Goal: Transaction & Acquisition: Subscribe to service/newsletter

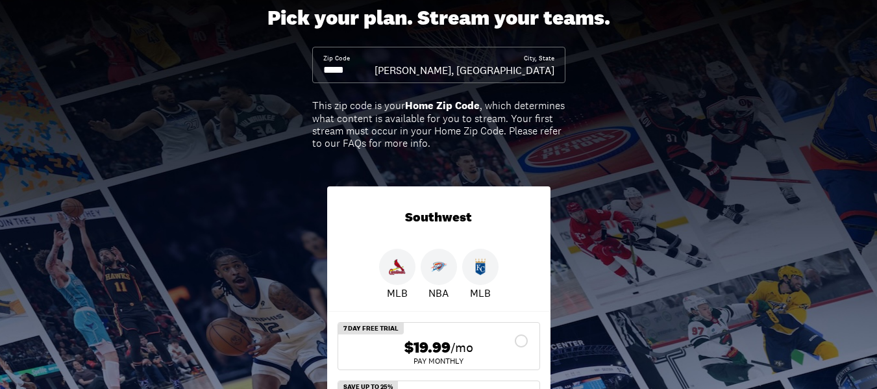
scroll to position [81, 0]
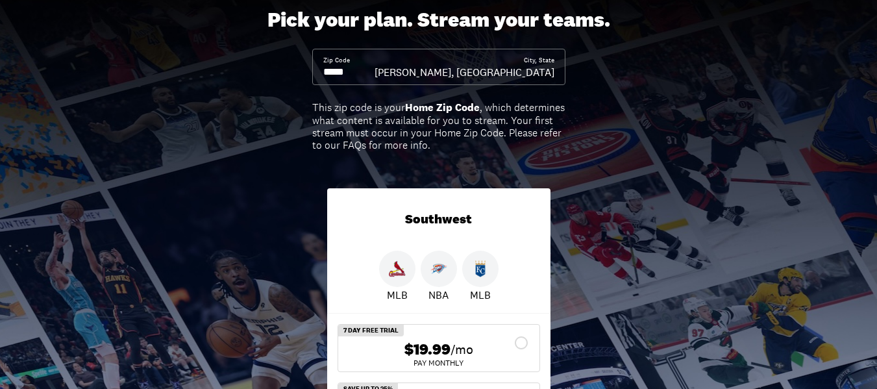
click at [358, 74] on input at bounding box center [348, 72] width 51 height 14
click at [349, 71] on input at bounding box center [348, 72] width 51 height 14
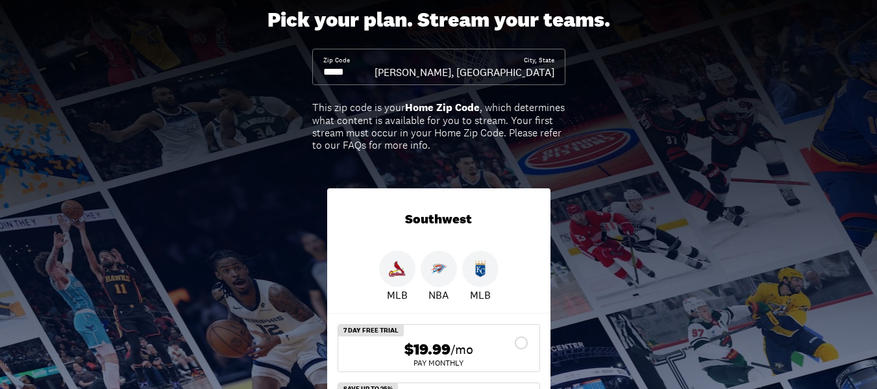
click at [349, 71] on input at bounding box center [348, 72] width 51 height 14
click at [634, 236] on div "Pick your plan. Stream your teams. Zip Code City, State Cordell, OK This zip co…" at bounding box center [438, 242] width 877 height 534
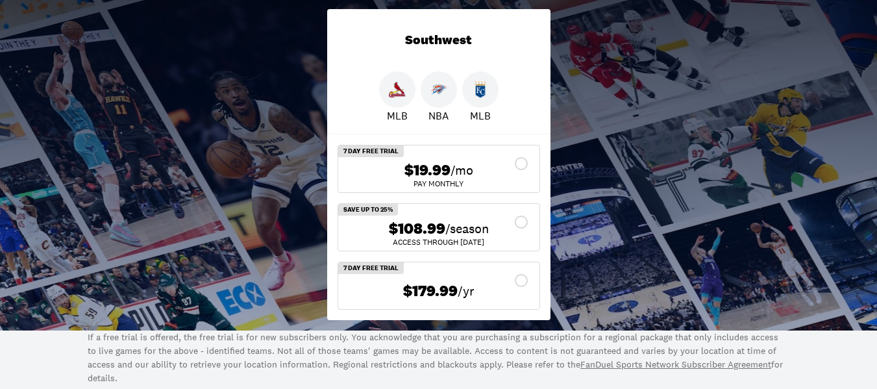
scroll to position [266, 0]
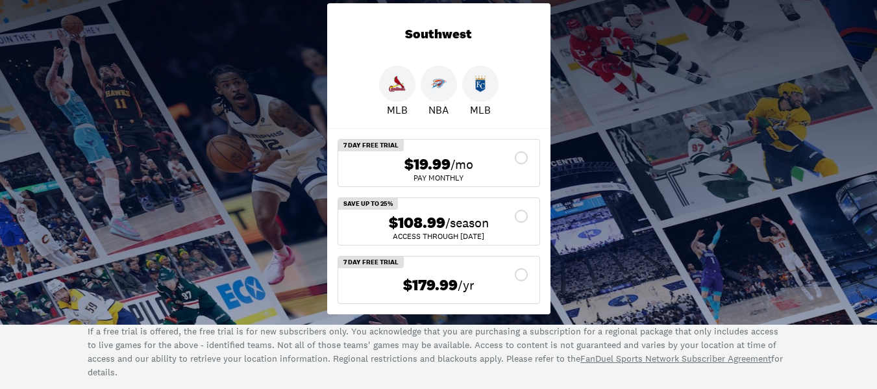
click at [439, 90] on img at bounding box center [439, 83] width 17 height 17
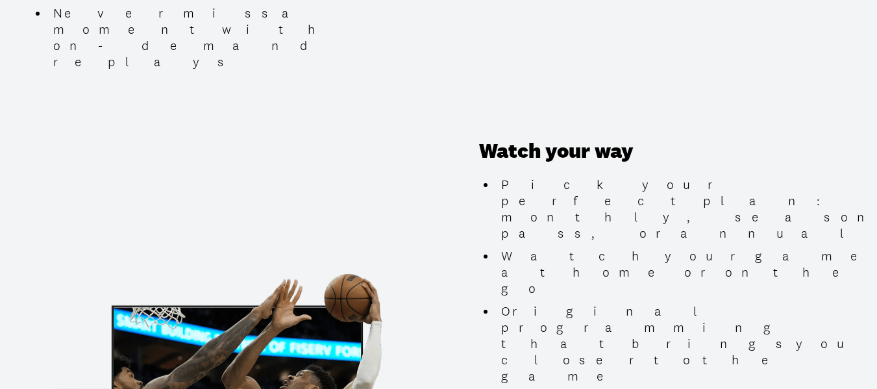
scroll to position [1224, 0]
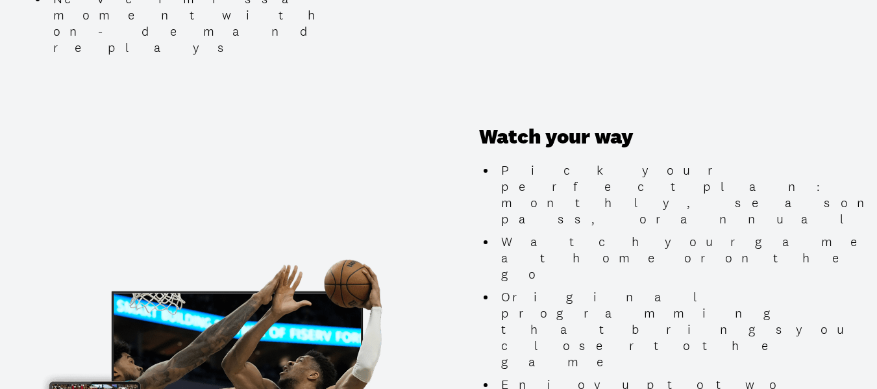
scroll to position [1195, 0]
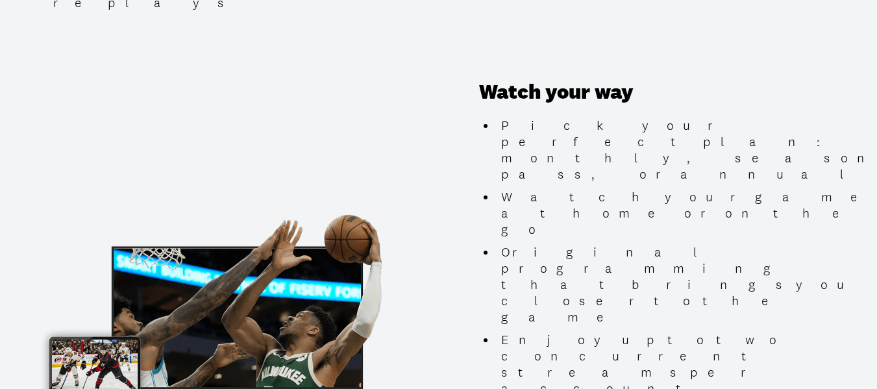
scroll to position [1242, 0]
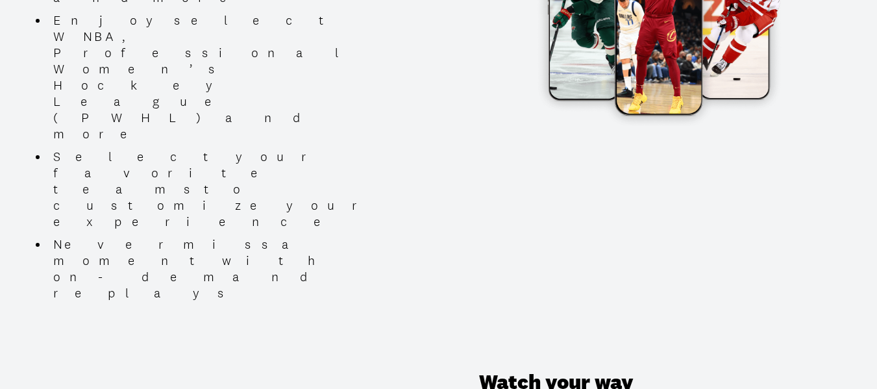
scroll to position [949, 0]
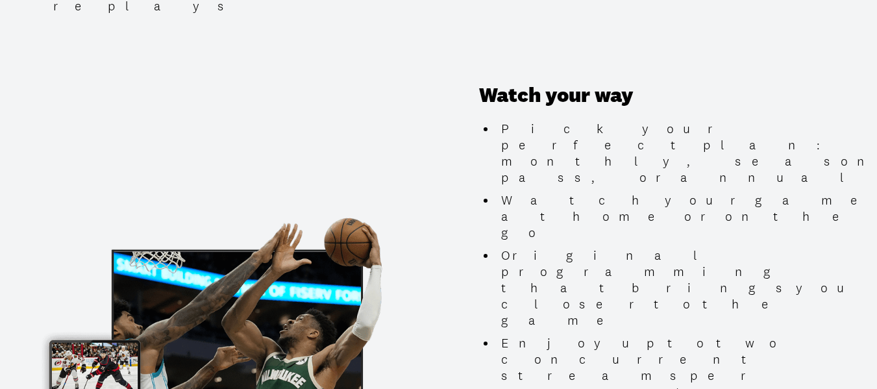
scroll to position [1246, 0]
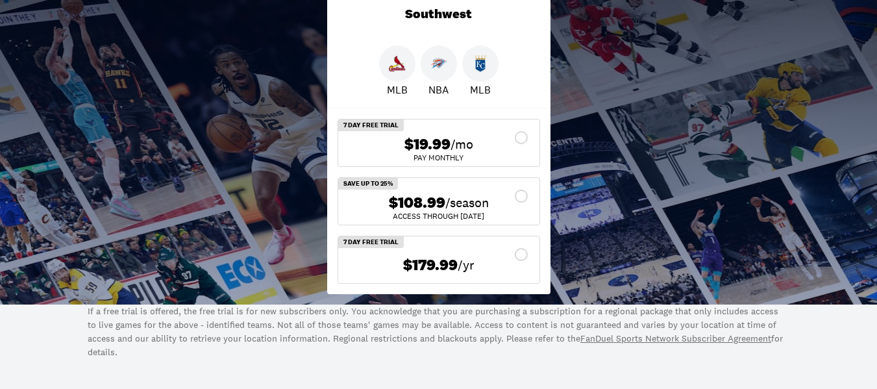
scroll to position [286, 0]
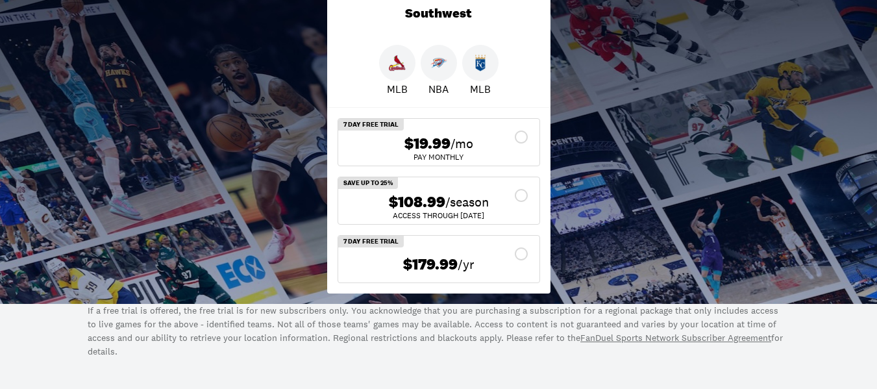
click at [423, 201] on span "$108.99" at bounding box center [417, 202] width 56 height 19
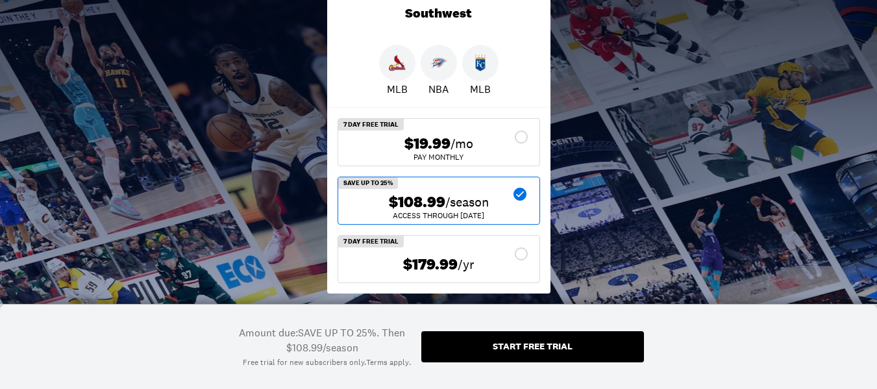
click at [216, 228] on div "Pick your plan. Stream your teams. Zip Code City, State Cordell, OK This zip co…" at bounding box center [438, 36] width 877 height 534
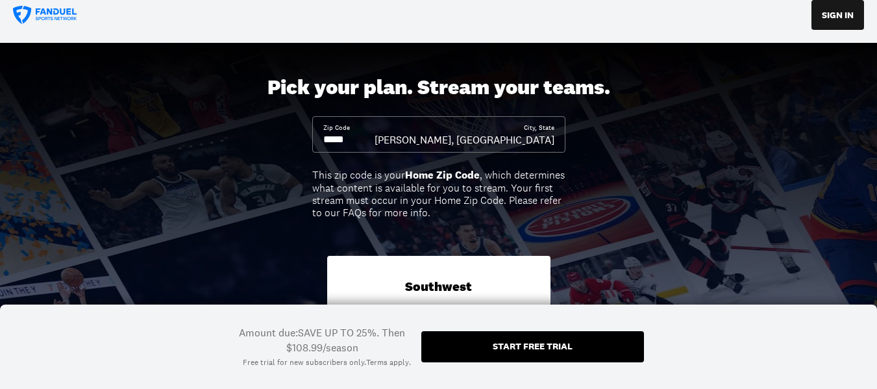
scroll to position [14, 0]
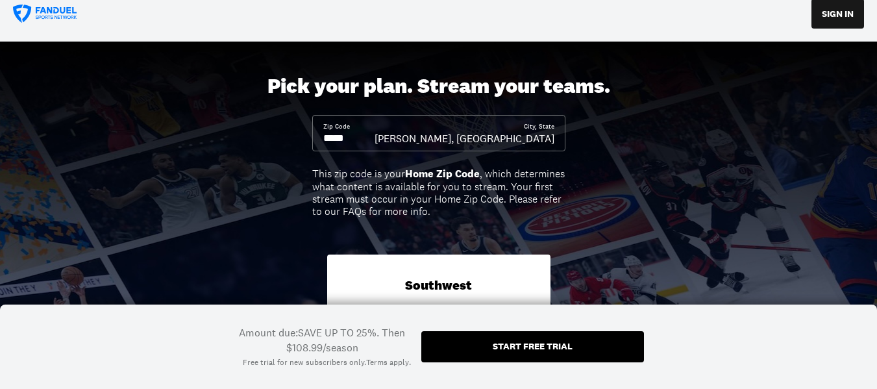
click at [351, 139] on input at bounding box center [348, 138] width 51 height 14
click at [537, 140] on div "Cordell, OK" at bounding box center [465, 138] width 180 height 14
click at [550, 140] on div "Cordell, OK" at bounding box center [465, 138] width 180 height 14
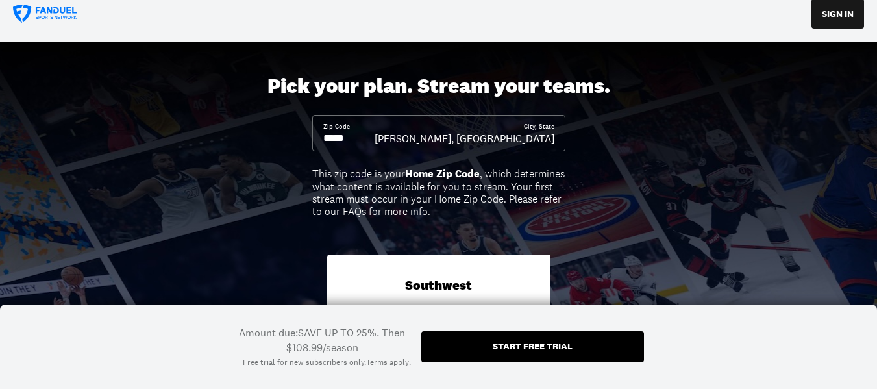
click at [326, 139] on input at bounding box center [348, 138] width 51 height 14
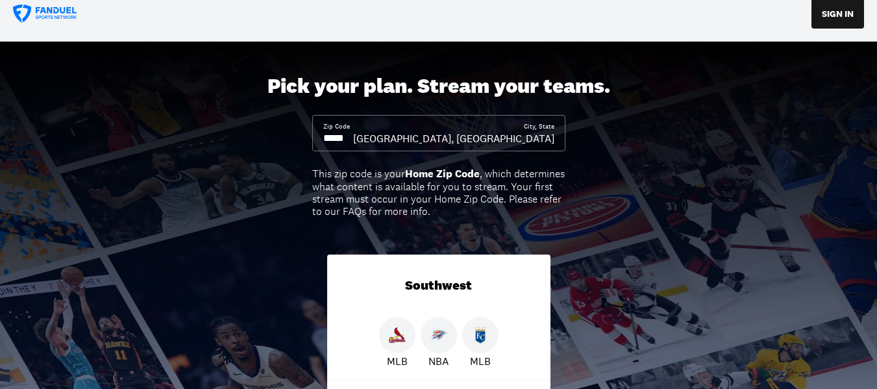
type input "*****"
click at [618, 182] on div "Pick your plan. Stream your teams. Zip Code ***** City, State Elk City, OK This…" at bounding box center [438, 309] width 877 height 534
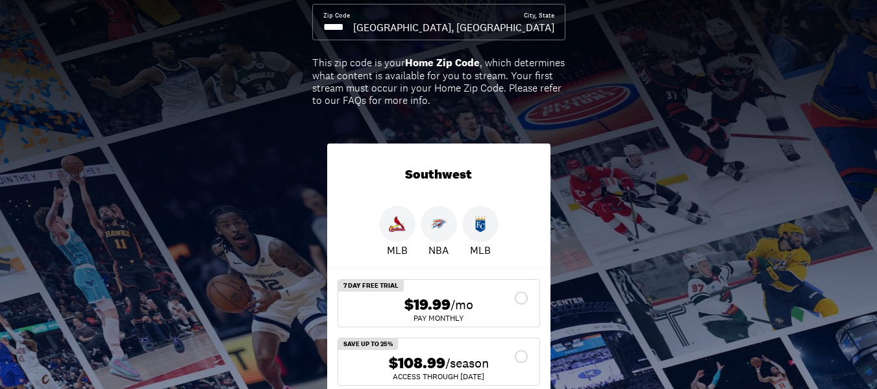
scroll to position [127, 0]
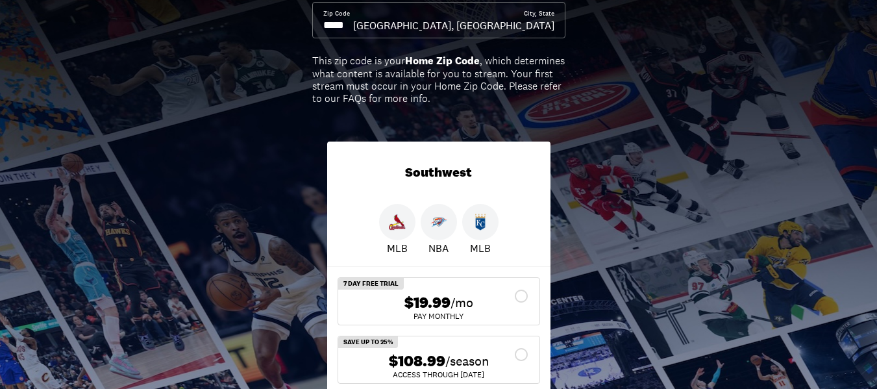
click at [441, 222] on img at bounding box center [439, 222] width 17 height 17
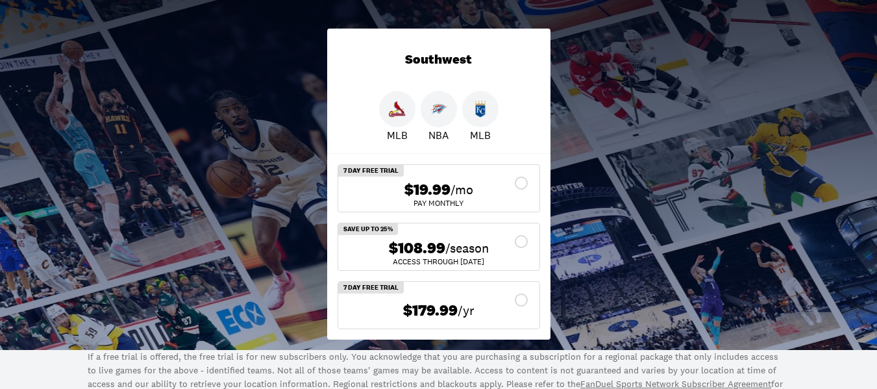
scroll to position [241, 0]
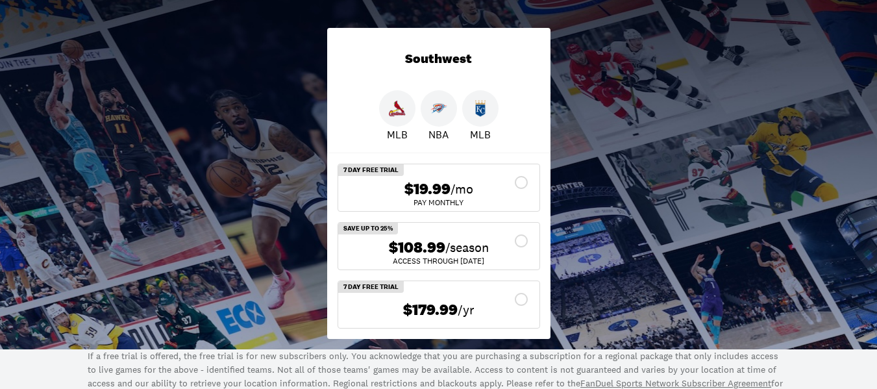
click at [416, 253] on span "$108.99" at bounding box center [417, 247] width 56 height 19
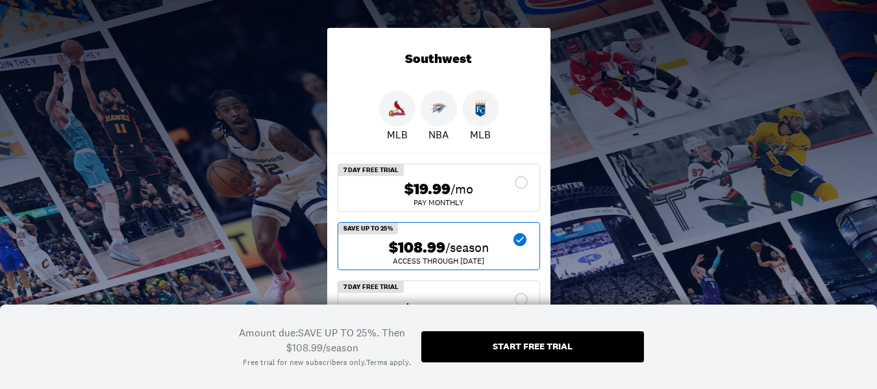
click at [722, 332] on div "Amount due: SAVE UP TO 25%. Then $108.99/season Free trial for new subscribers …" at bounding box center [438, 347] width 877 height 84
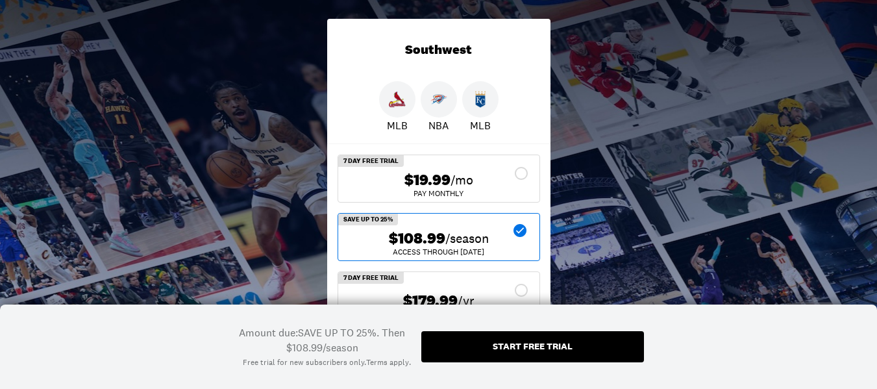
click at [546, 351] on div "Start free trial" at bounding box center [533, 346] width 80 height 9
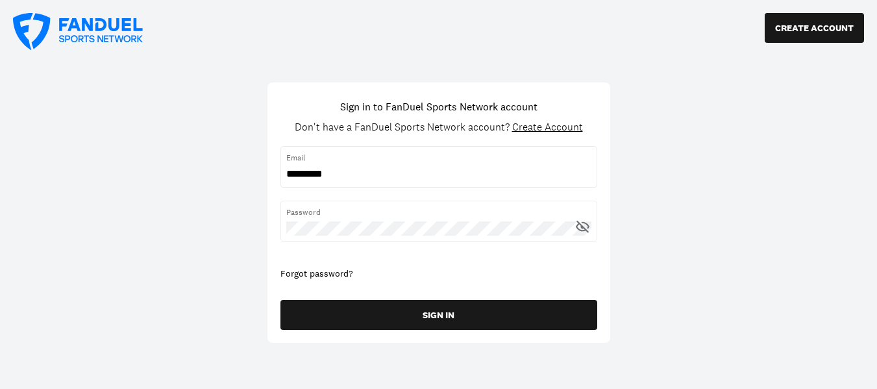
type input "**********"
click at [585, 227] on icon at bounding box center [583, 226] width 16 height 16
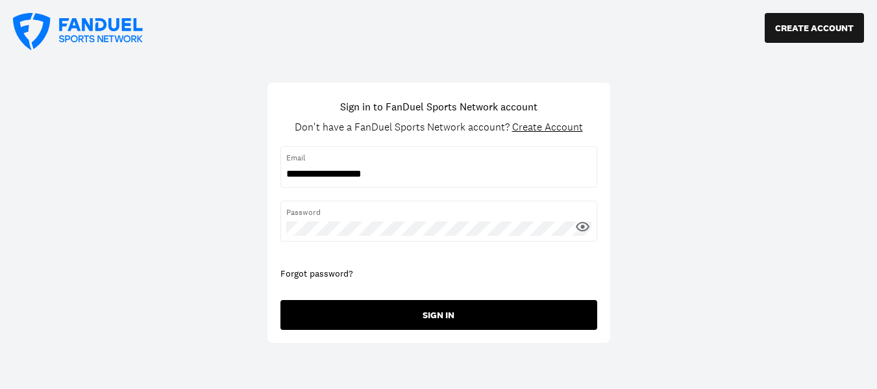
click at [449, 312] on button "SIGN IN" at bounding box center [439, 315] width 317 height 30
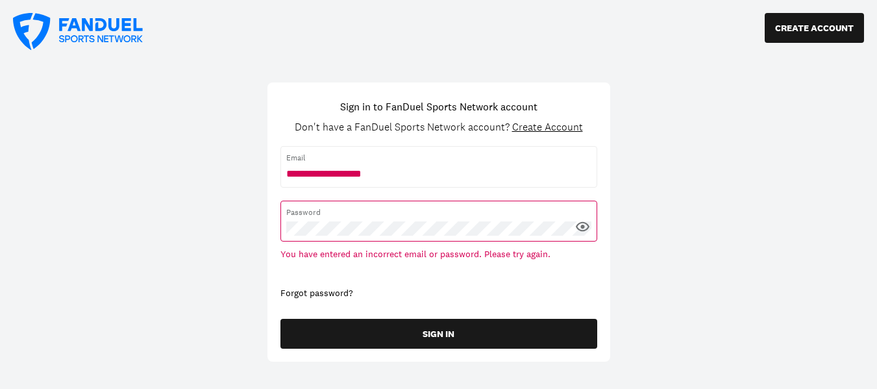
click at [680, 288] on div "CREATE ACCOUNT Sign in to FanDuel Sports Network account Don't have a FanDuel S…" at bounding box center [438, 194] width 877 height 389
click at [814, 31] on button "CREATE ACCOUNT" at bounding box center [814, 28] width 99 height 30
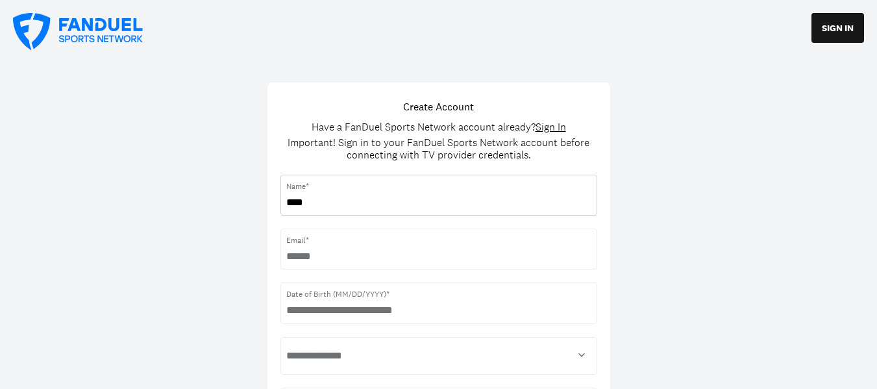
type input "**********"
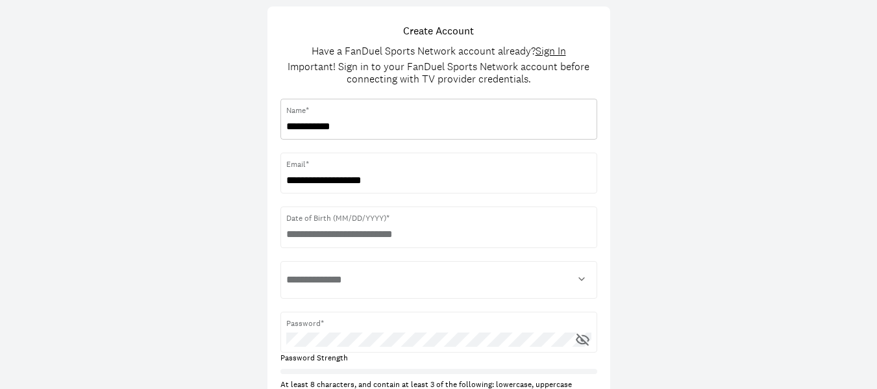
scroll to position [141, 0]
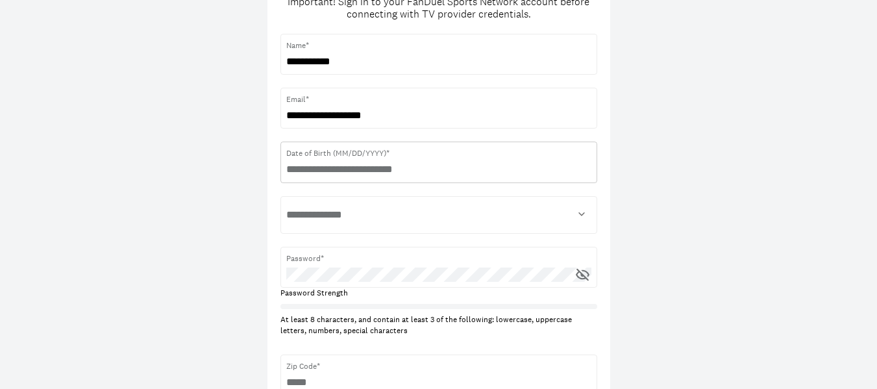
click at [383, 169] on input "text" at bounding box center [438, 169] width 305 height 14
type input "**********"
click at [341, 216] on select "**********" at bounding box center [438, 215] width 305 height 26
select select "****"
click at [286, 202] on select "**********" at bounding box center [438, 215] width 305 height 26
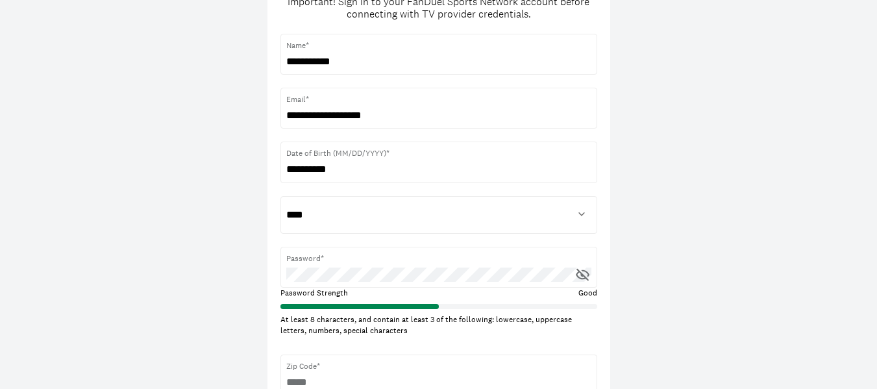
click at [584, 273] on icon at bounding box center [583, 275] width 16 height 16
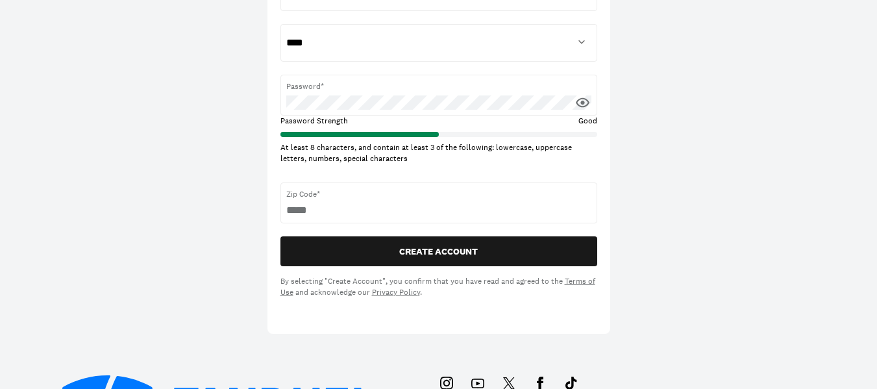
scroll to position [318, 0]
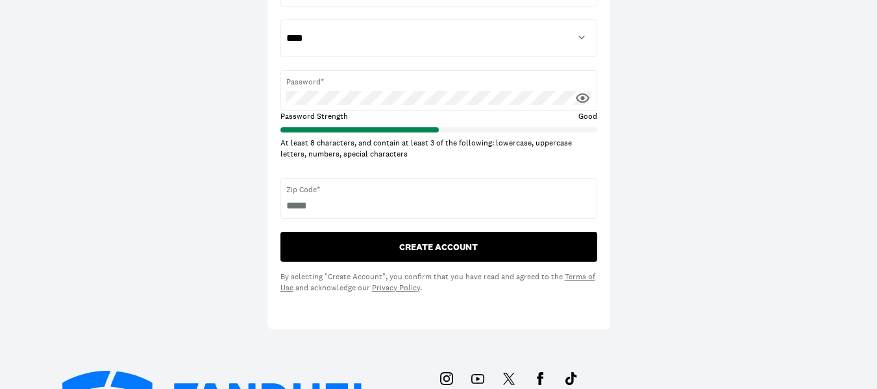
click at [445, 242] on button "CREATE ACCOUNT" at bounding box center [439, 247] width 317 height 30
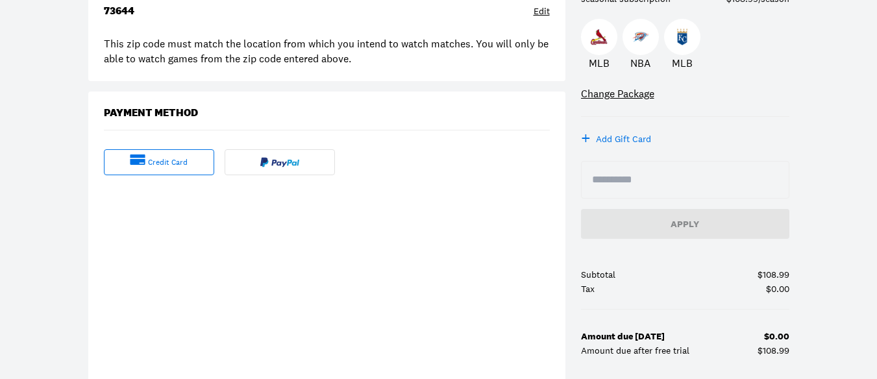
scroll to position [258, 0]
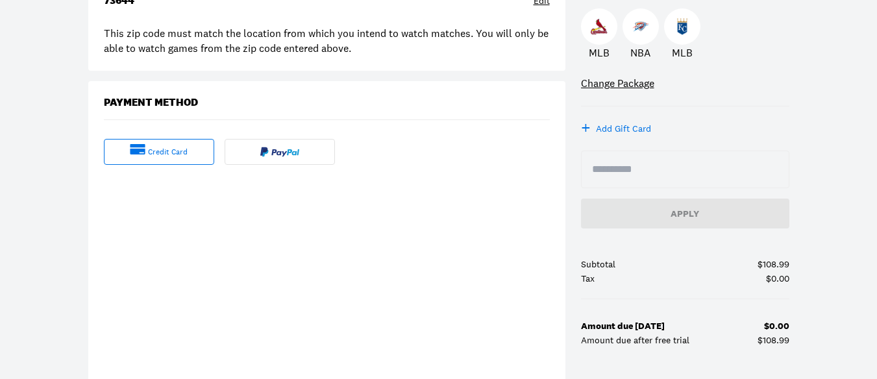
click at [162, 151] on div "credit card" at bounding box center [168, 152] width 40 height 11
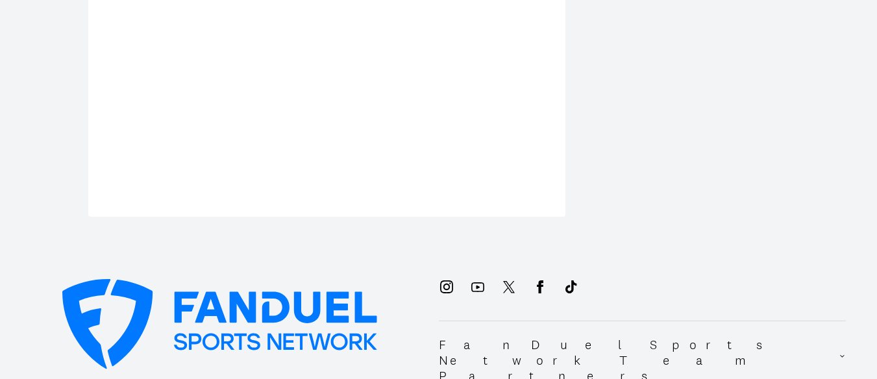
scroll to position [603, 5]
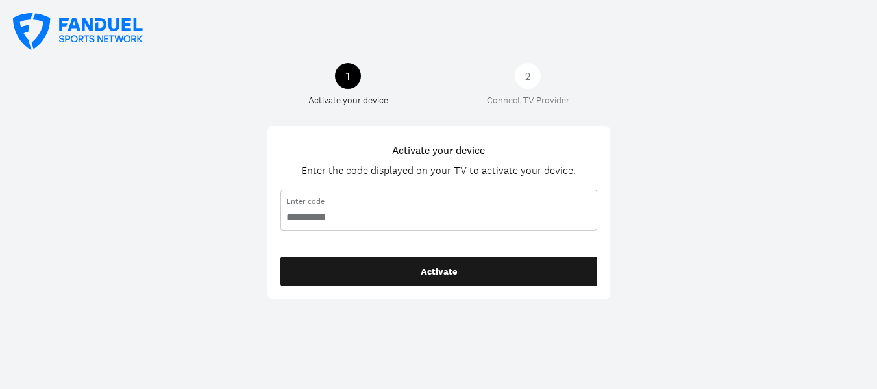
click at [299, 217] on input "code" at bounding box center [438, 217] width 305 height 14
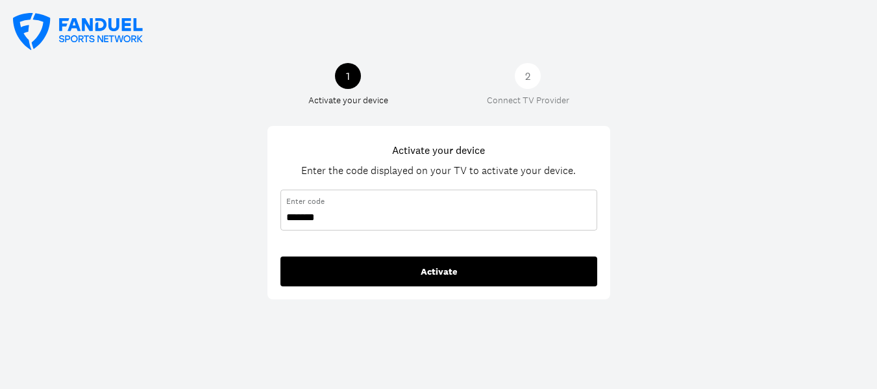
type input "*******"
click at [444, 272] on button "Activate" at bounding box center [439, 272] width 317 height 30
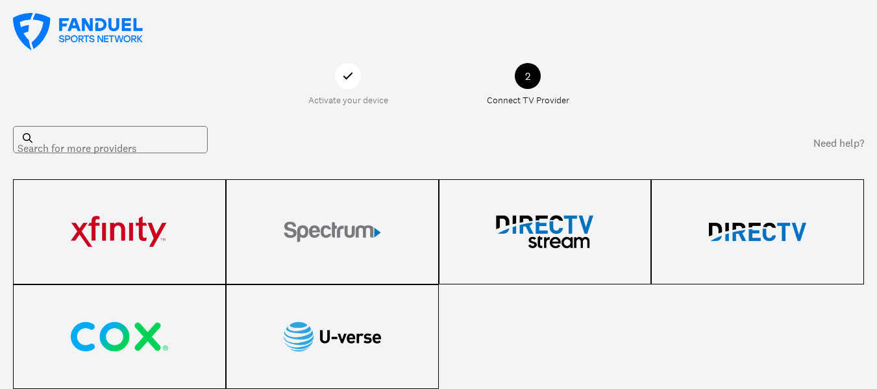
click at [103, 149] on div "Search for more providers" at bounding box center [110, 139] width 195 height 27
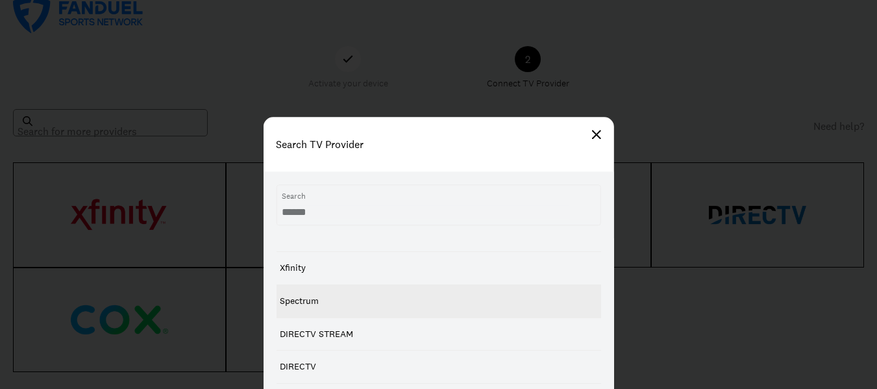
scroll to position [16, 0]
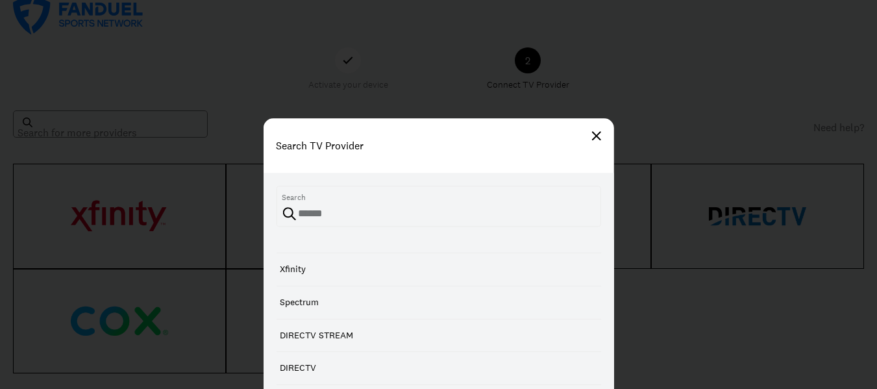
click at [597, 135] on img at bounding box center [596, 135] width 9 height 9
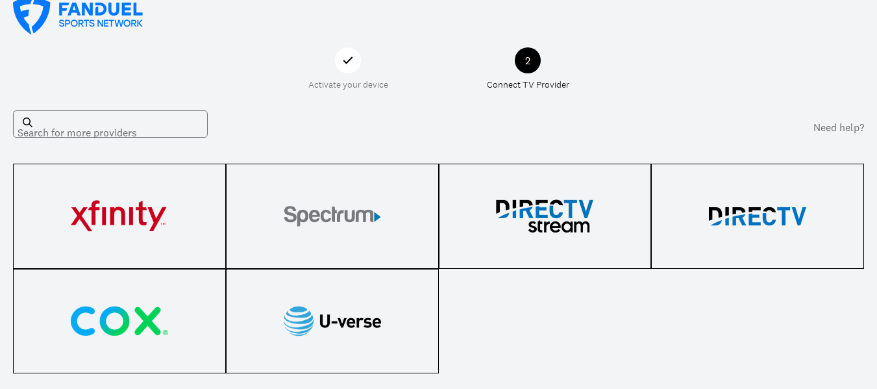
click at [68, 118] on div "Search for more providers" at bounding box center [110, 123] width 195 height 27
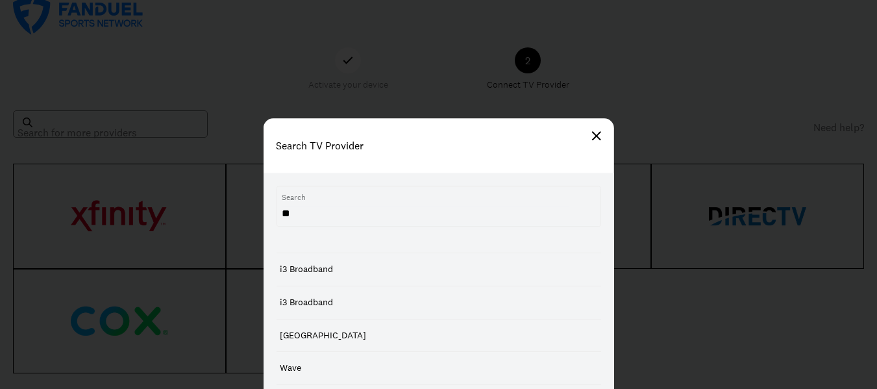
type input "*"
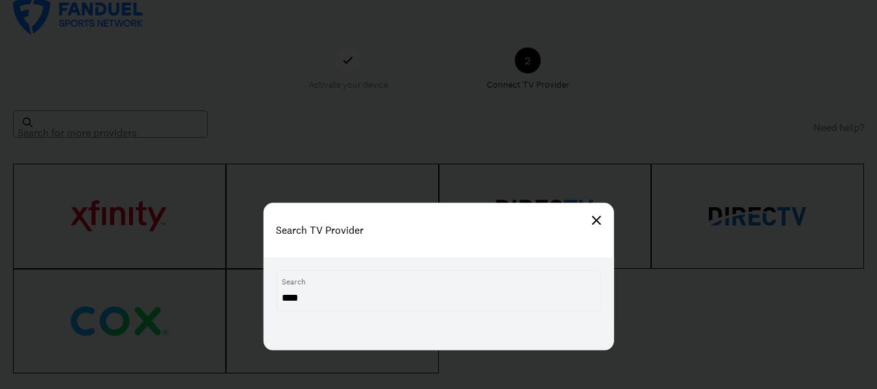
type input "****"
click at [533, 325] on div at bounding box center [438, 338] width 351 height 26
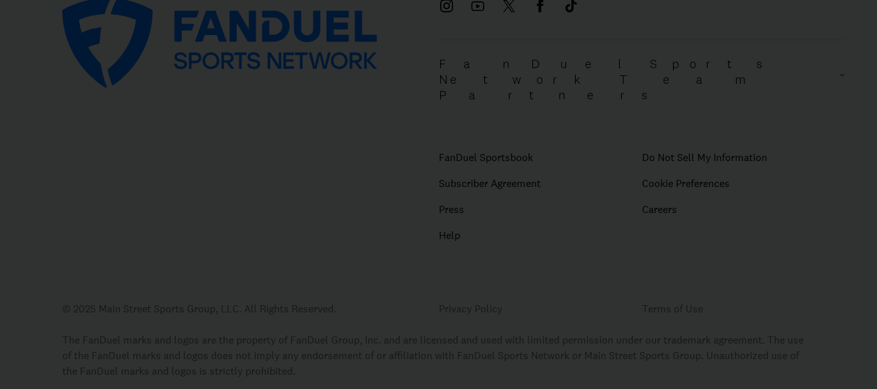
scroll to position [448, 0]
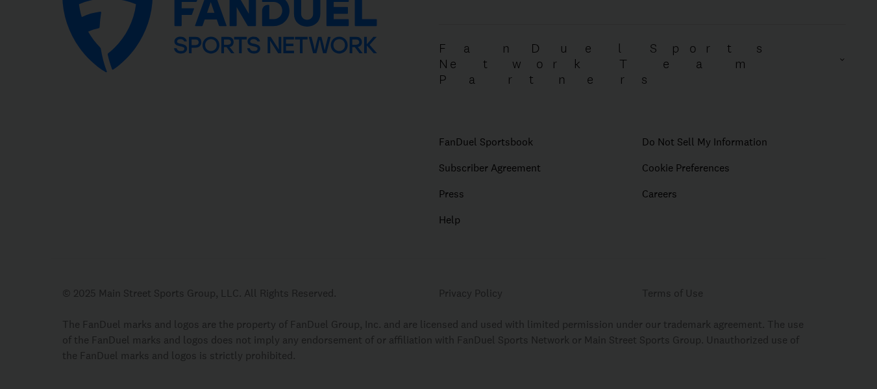
click at [583, 217] on div at bounding box center [438, 194] width 877 height 389
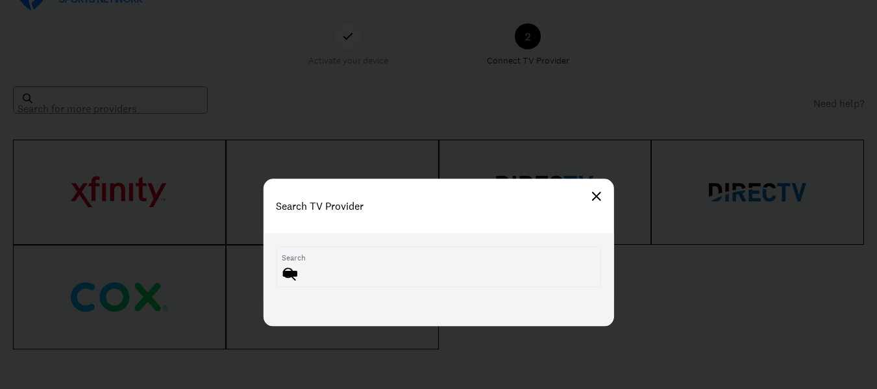
scroll to position [0, 0]
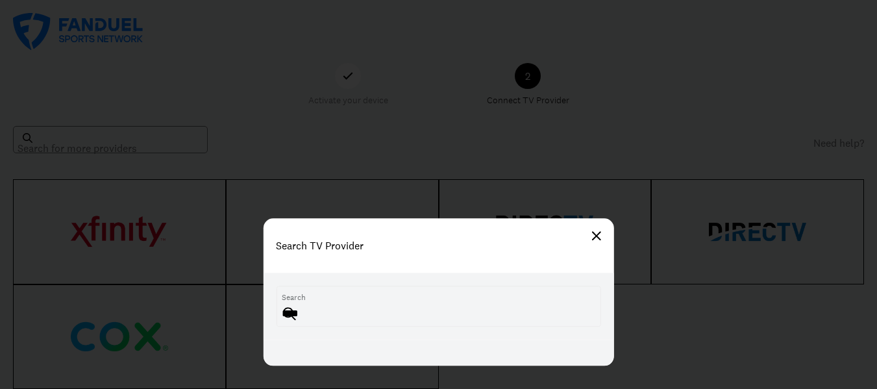
click at [598, 238] on img at bounding box center [596, 235] width 9 height 9
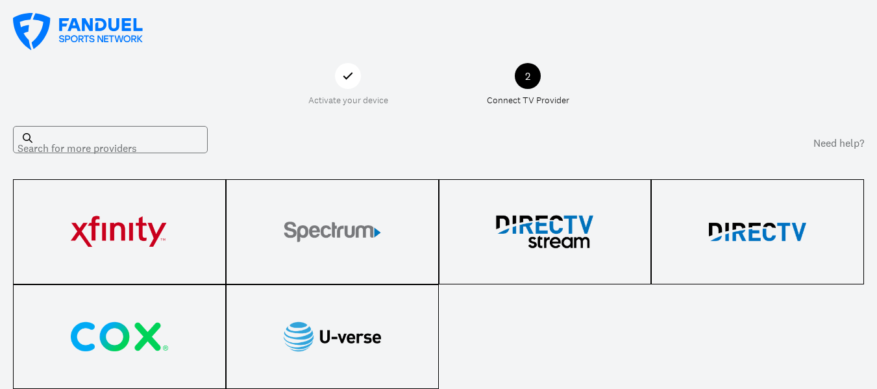
click at [26, 134] on img at bounding box center [28, 138] width 10 height 10
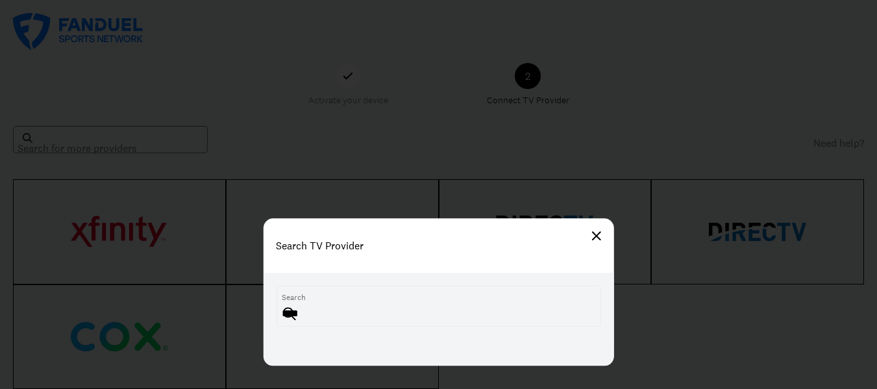
click at [598, 237] on img at bounding box center [596, 235] width 9 height 9
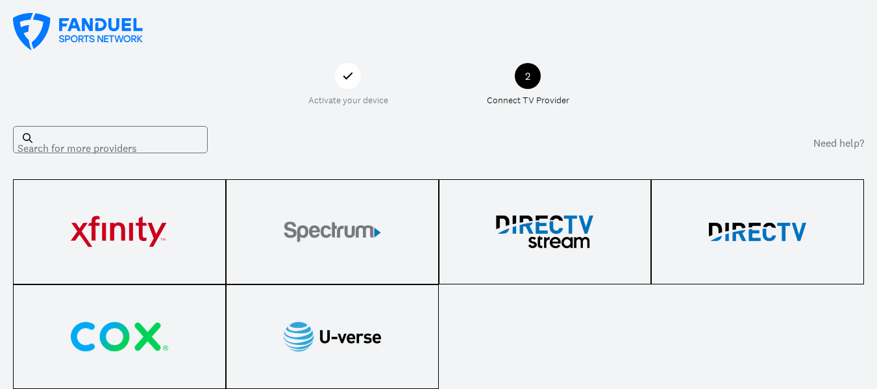
click at [54, 138] on div "Search for more providers" at bounding box center [110, 139] width 195 height 27
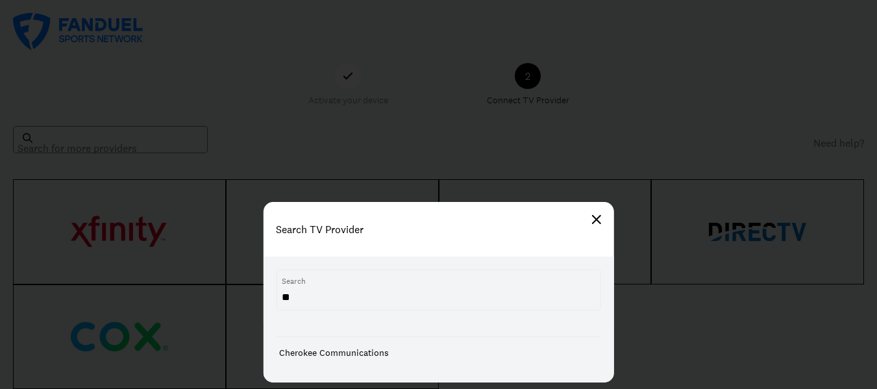
type input "*"
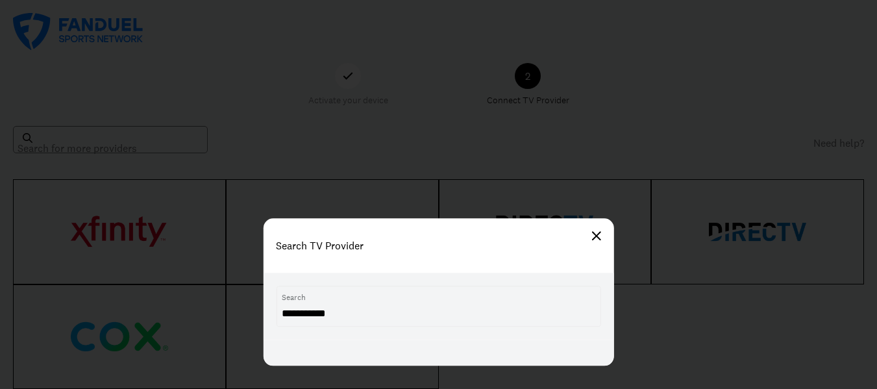
type input "**********"
click at [753, 127] on div at bounding box center [438, 194] width 877 height 389
click at [603, 233] on div "Search TV Provider" at bounding box center [438, 245] width 351 height 55
click at [597, 237] on img at bounding box center [596, 235] width 9 height 9
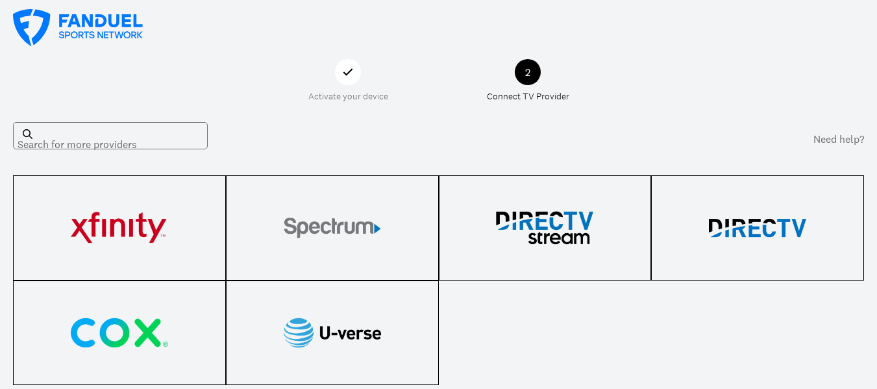
scroll to position [3, 0]
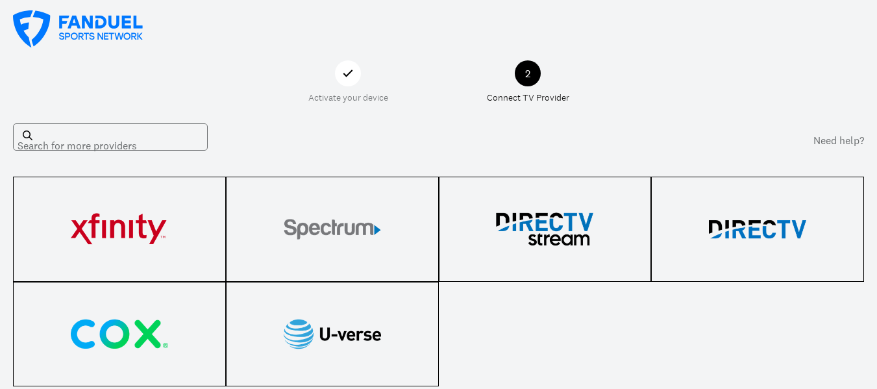
click at [833, 138] on link "Need help?" at bounding box center [839, 140] width 51 height 16
click at [829, 141] on link "Need help?" at bounding box center [839, 140] width 51 height 16
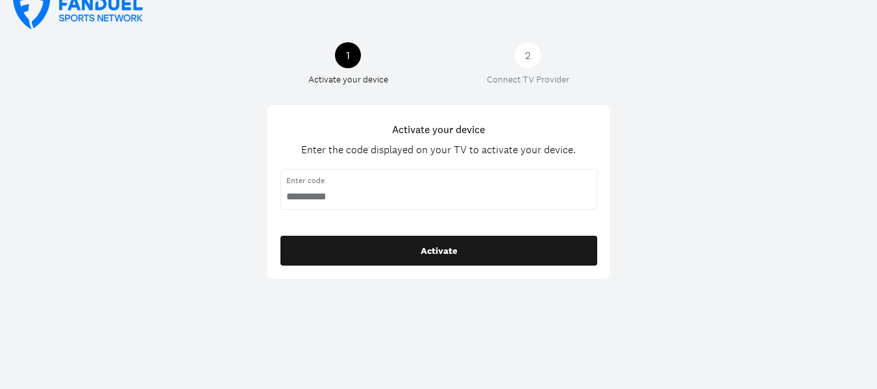
scroll to position [20, 0]
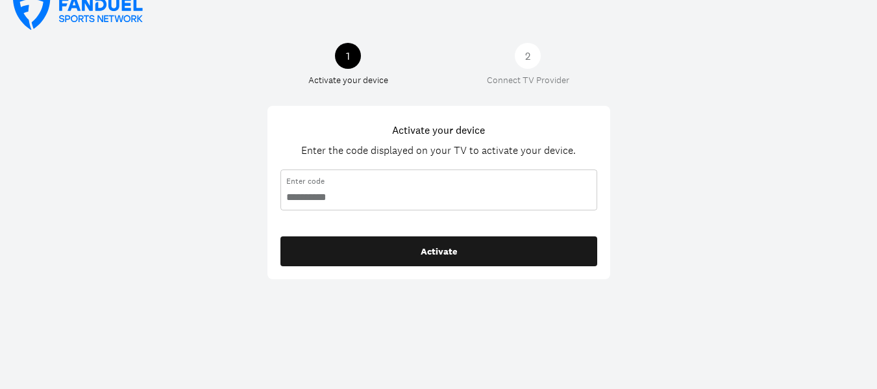
click at [339, 199] on input "code" at bounding box center [438, 197] width 305 height 14
type input "*******"
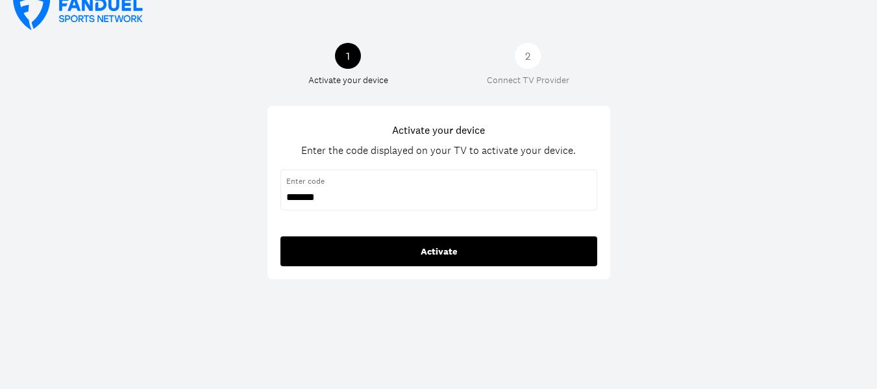
click at [438, 255] on button "Activate" at bounding box center [439, 251] width 317 height 30
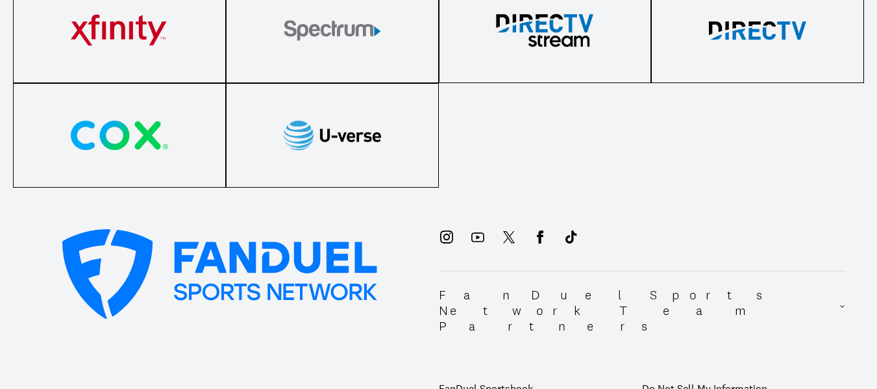
scroll to position [201, 0]
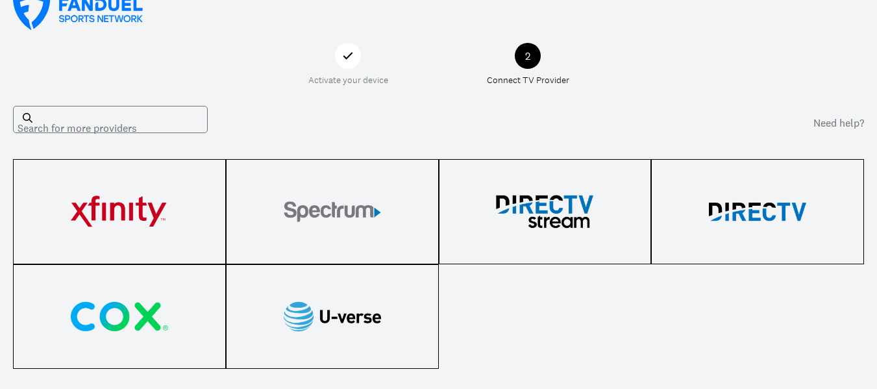
scroll to position [19, 0]
click at [856, 125] on link "Need help?" at bounding box center [839, 124] width 51 height 16
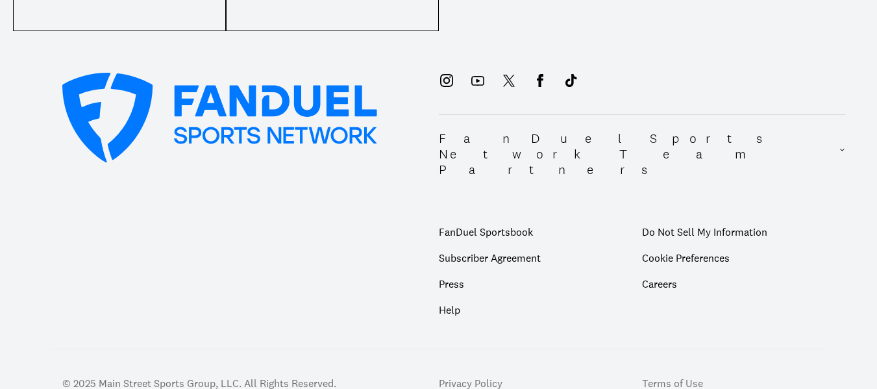
scroll to position [358, 0]
click at [510, 84] on icon at bounding box center [509, 80] width 12 height 12
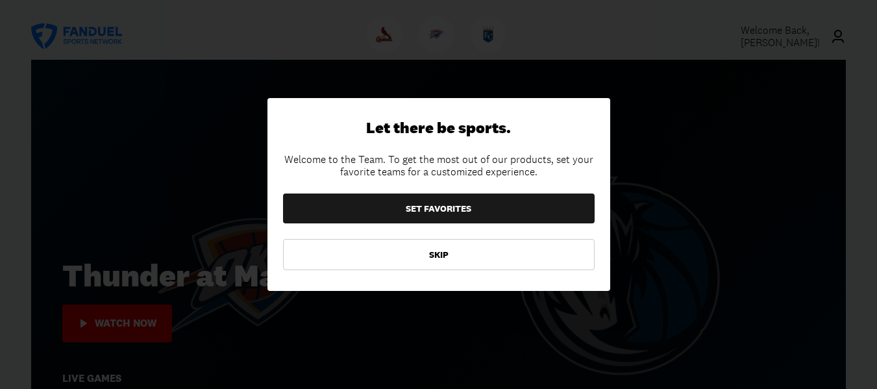
scroll to position [33, 0]
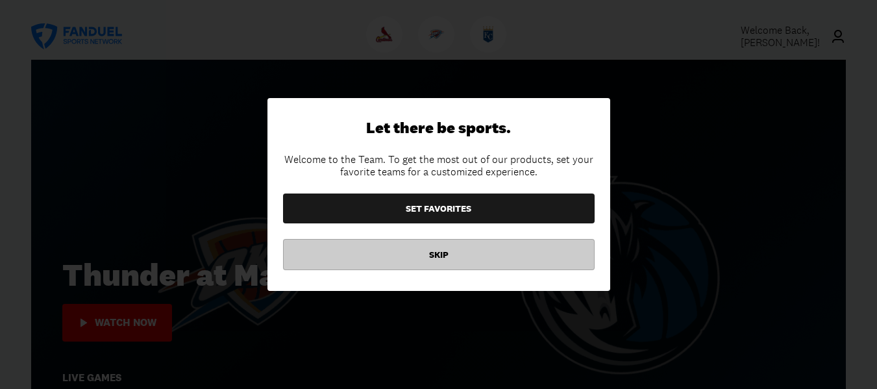
click at [444, 260] on button "SKIP" at bounding box center [439, 254] width 312 height 31
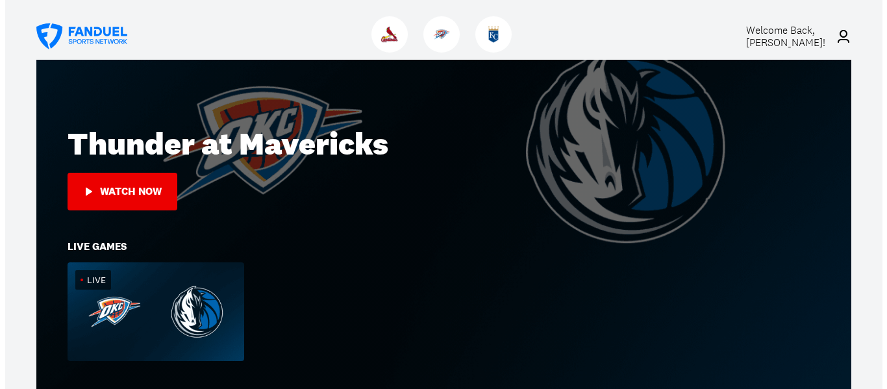
scroll to position [166, 0]
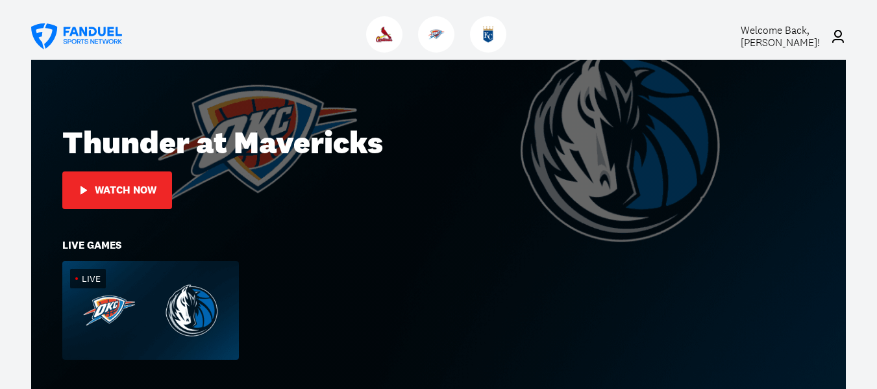
click at [136, 192] on div "Watch Now" at bounding box center [126, 190] width 62 height 12
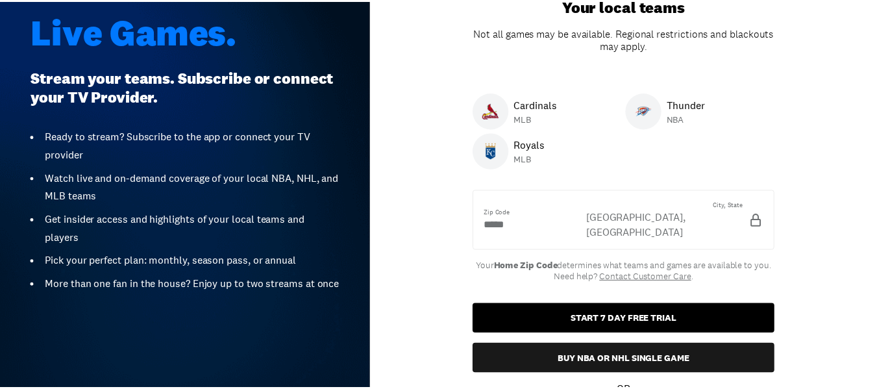
scroll to position [80, 0]
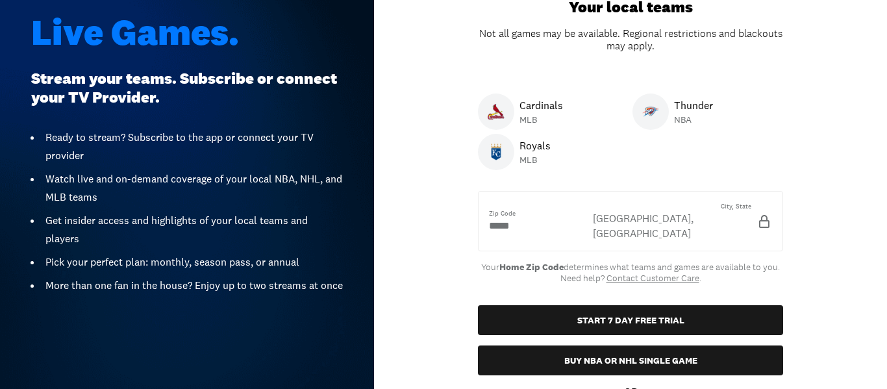
click at [674, 119] on p "NBA" at bounding box center [693, 119] width 39 height 13
click at [645, 114] on img "Example Styles.Modal" at bounding box center [650, 111] width 17 height 17
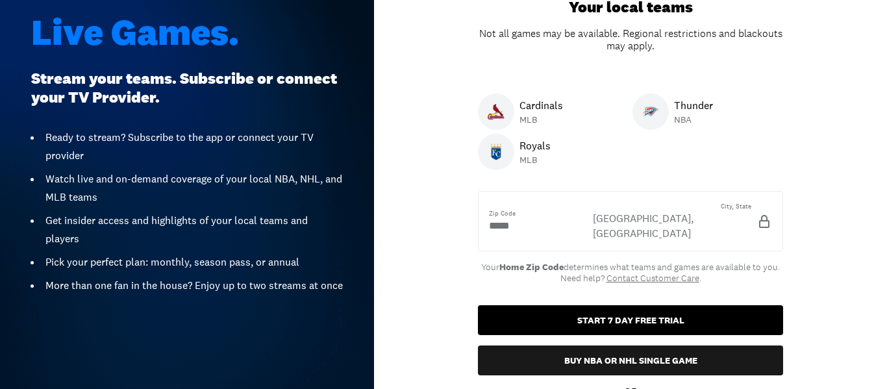
click at [610, 307] on button "START 7 DAY FREE TRIAL" at bounding box center [630, 320] width 305 height 30
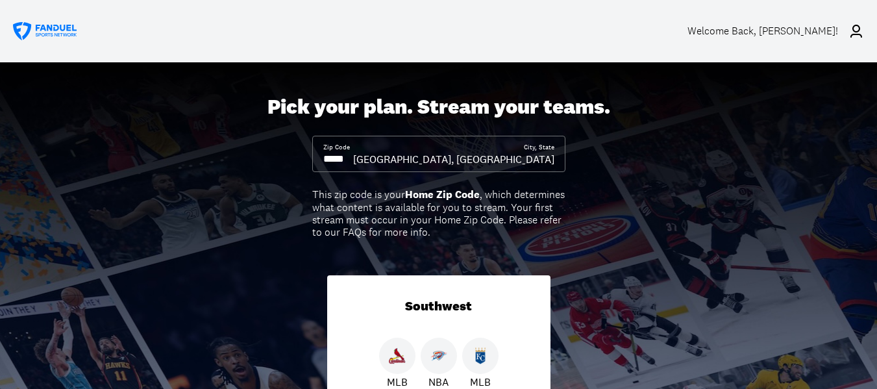
click at [864, 25] on icon at bounding box center [857, 31] width 16 height 16
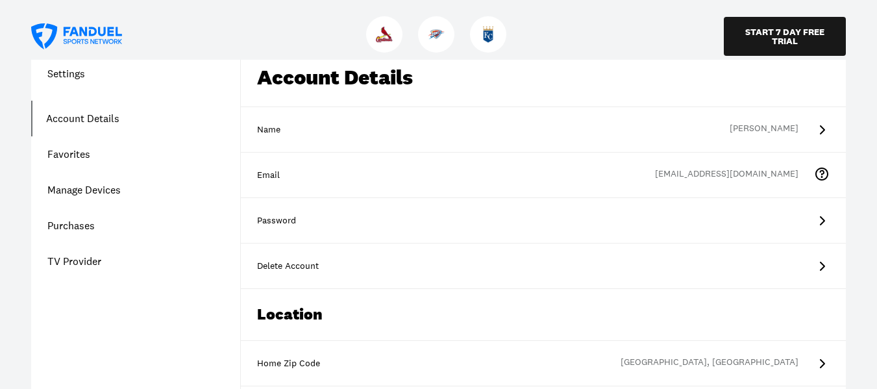
scroll to position [42, 0]
click at [83, 259] on link "TV Provider" at bounding box center [135, 261] width 209 height 36
click at [83, 259] on div "Settings Account Details Favorites Manage Devices Purchases TV Provider" at bounding box center [135, 172] width 209 height 214
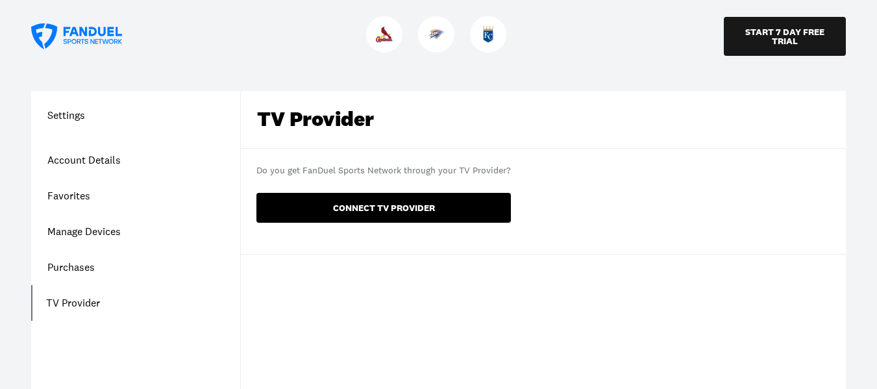
click at [353, 205] on button "CONNECT TV PROVIDER" at bounding box center [384, 208] width 255 height 30
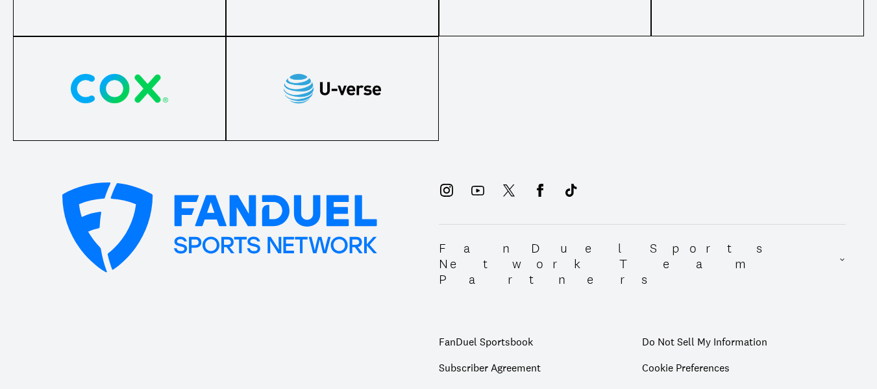
scroll to position [233, 0]
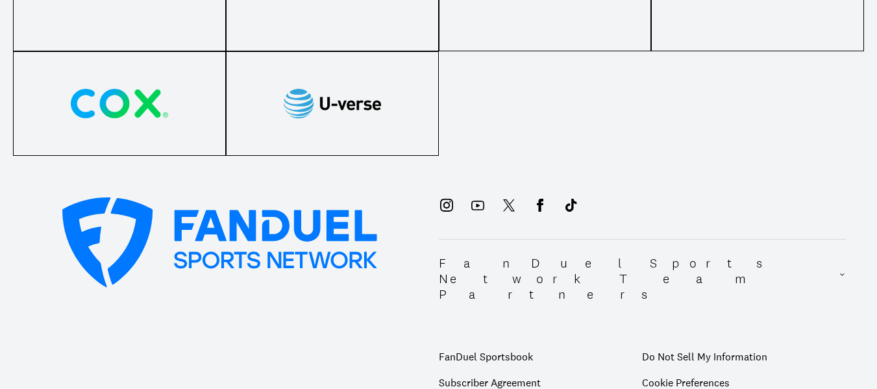
click at [508, 205] on icon at bounding box center [509, 205] width 16 height 16
